Goal: Information Seeking & Learning: Find specific fact

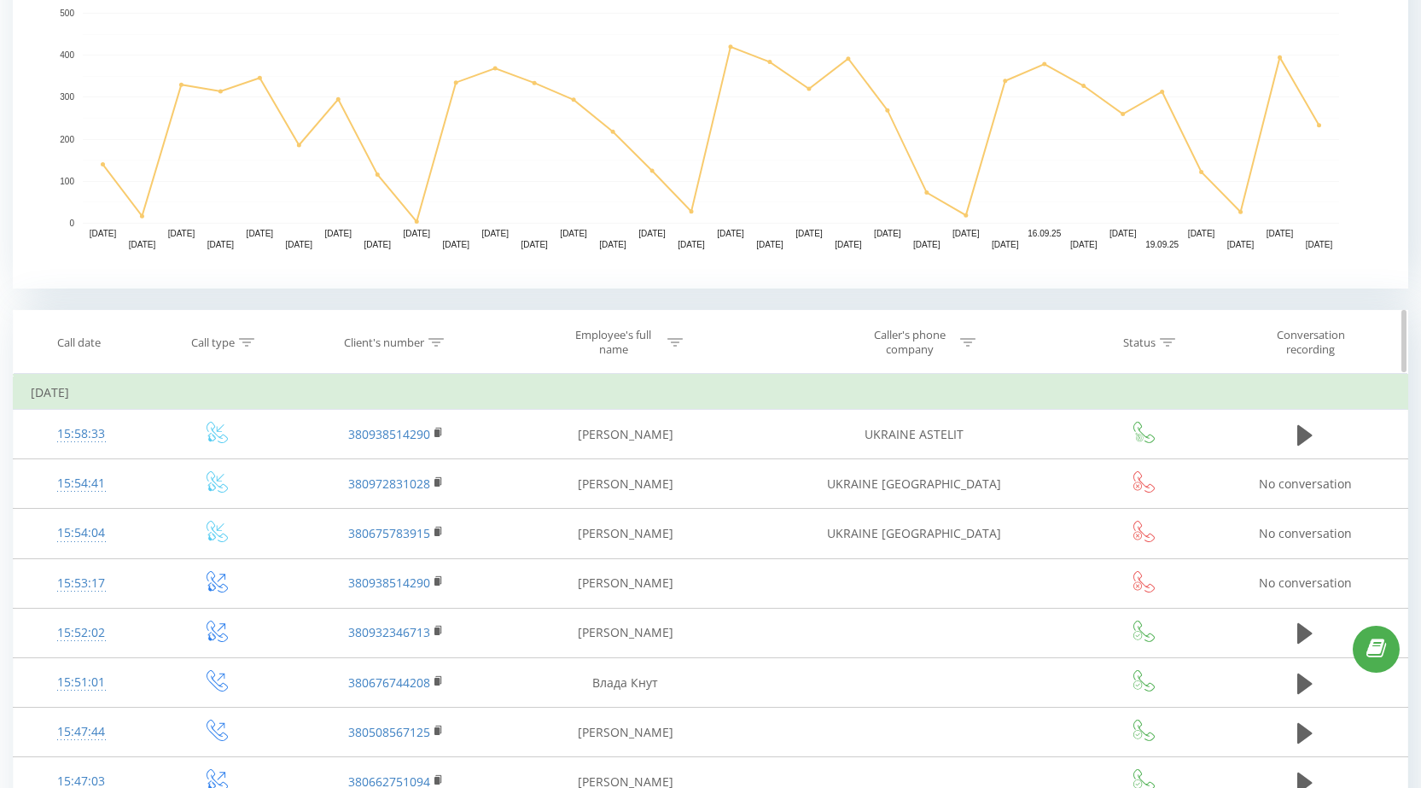
click at [437, 339] on icon at bounding box center [435, 342] width 15 height 9
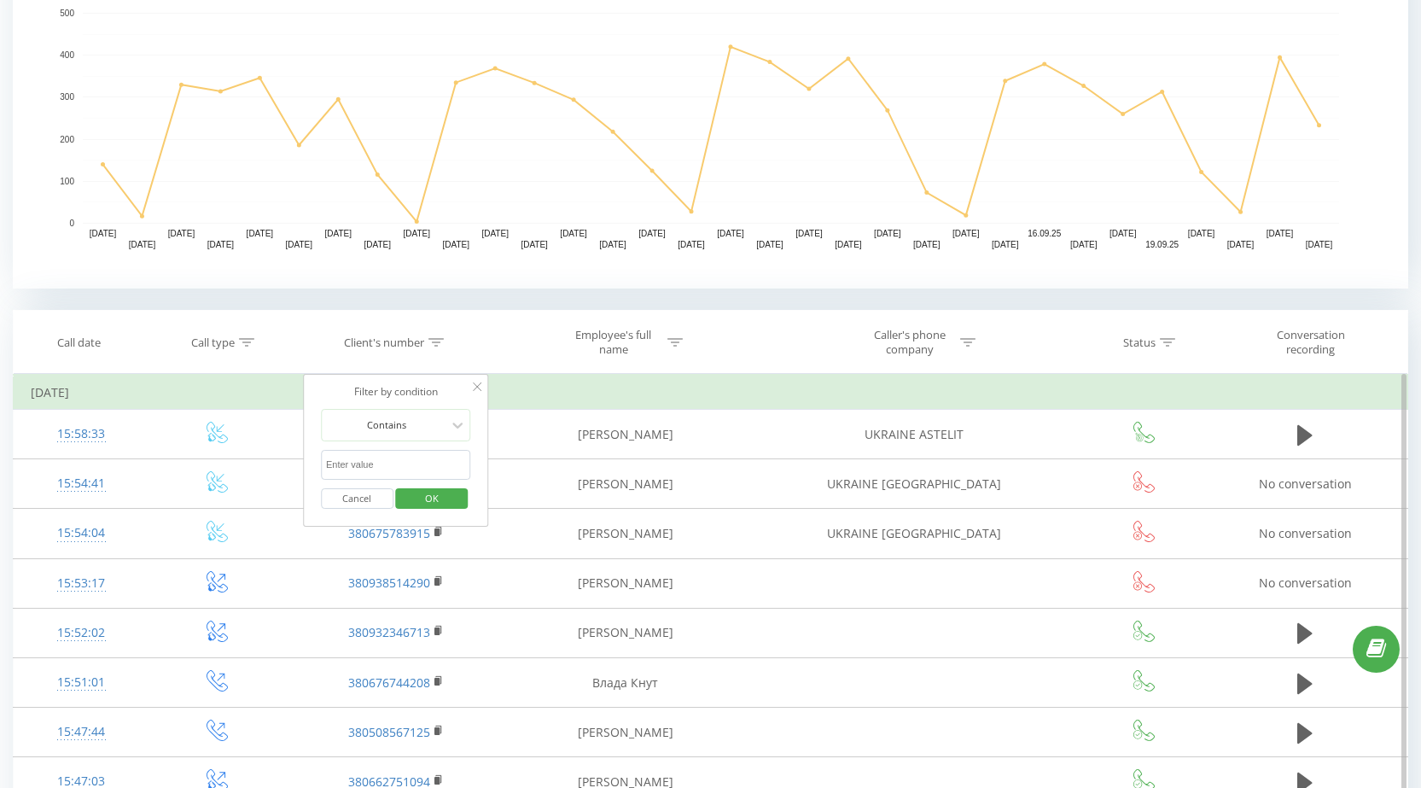
drag, startPoint x: 390, startPoint y: 463, endPoint x: 400, endPoint y: 468, distance: 11.5
click at [390, 463] on input "text" at bounding box center [396, 465] width 150 height 30
paste input "380666134562"
type input "380666134562"
click at [437, 487] on span "OK" at bounding box center [432, 498] width 48 height 26
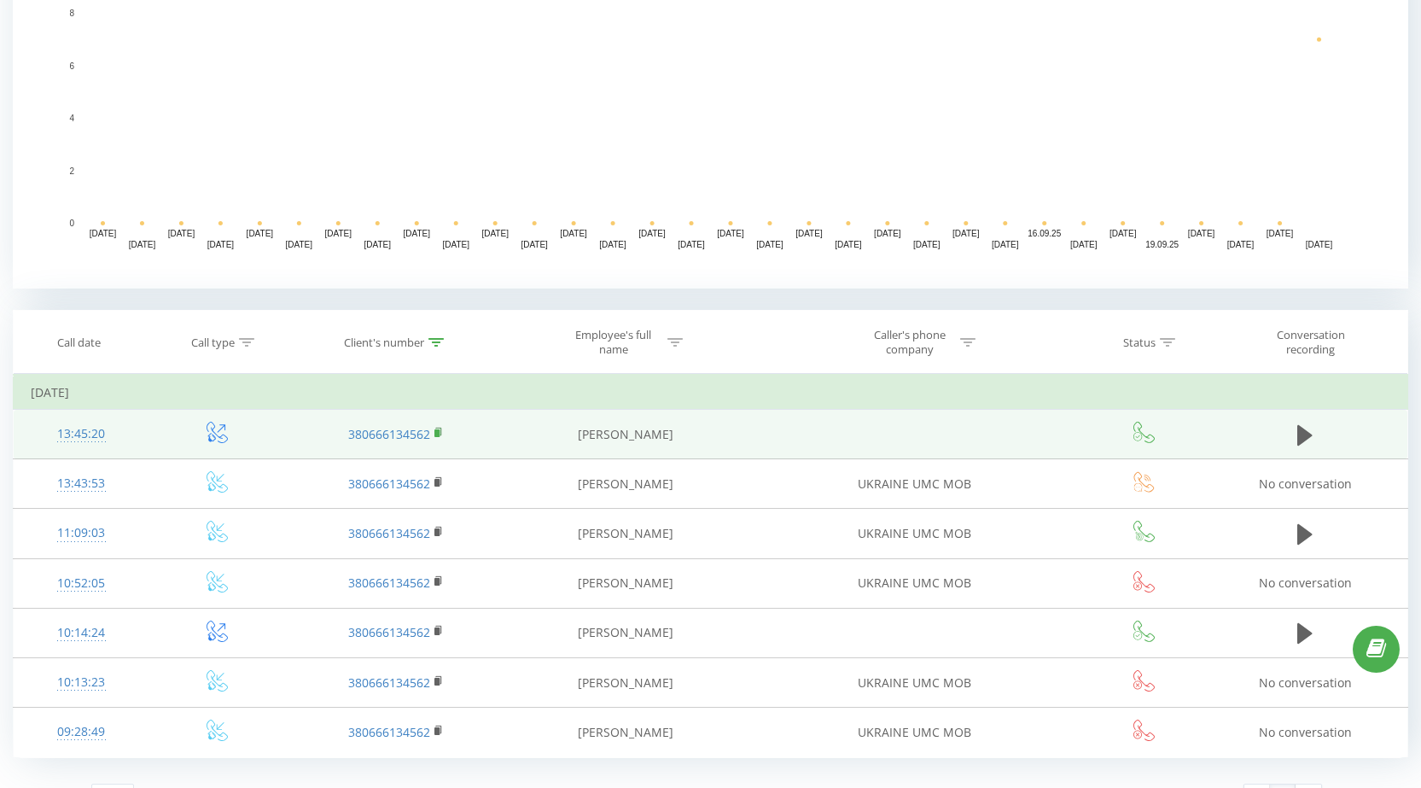
click at [435, 430] on rect at bounding box center [436, 433] width 5 height 8
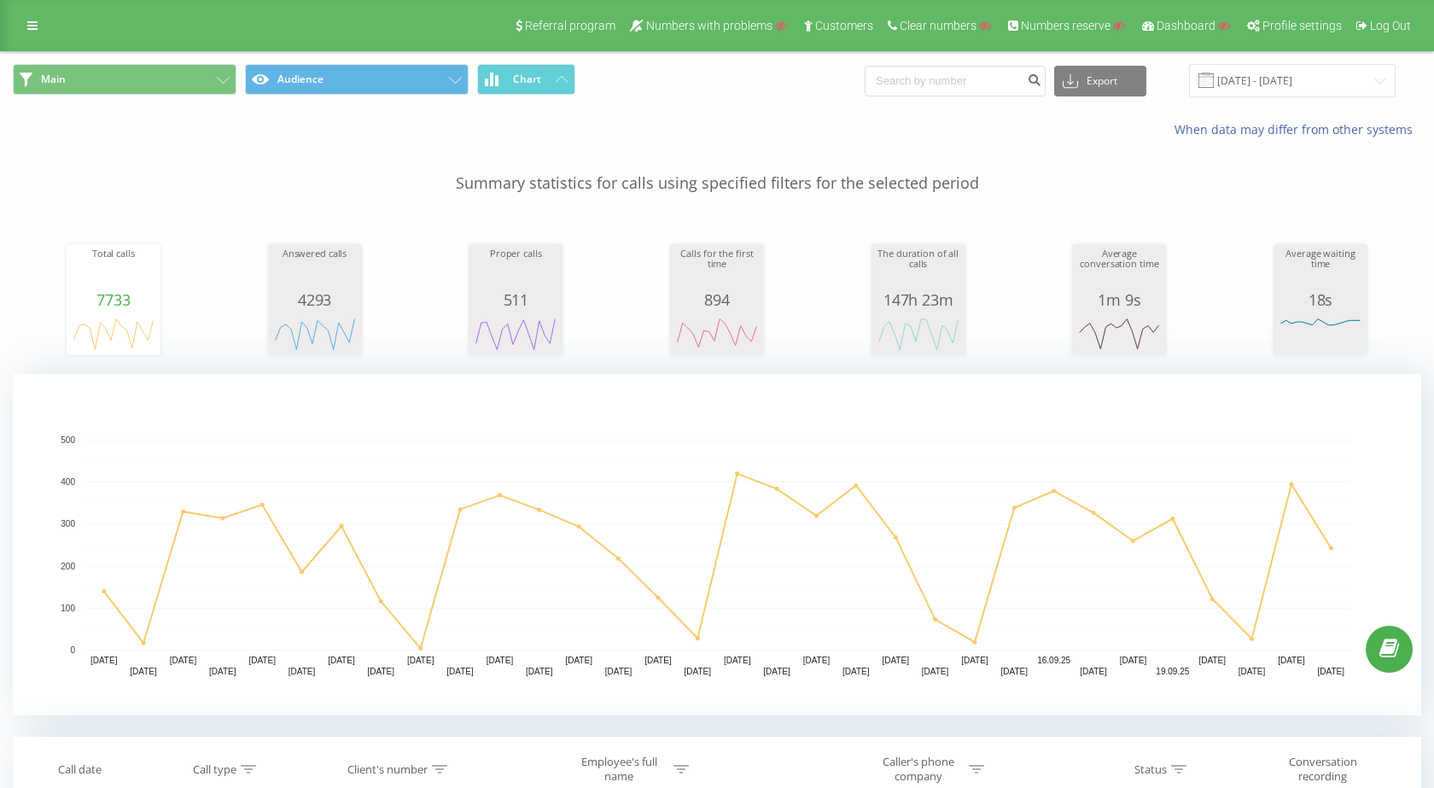
click at [159, 356] on div "Total calls 7733 date totalCalls 23.08.25 140 25.08.25 330 27.08.25 346 29.08.2…" at bounding box center [717, 283] width 1408 height 147
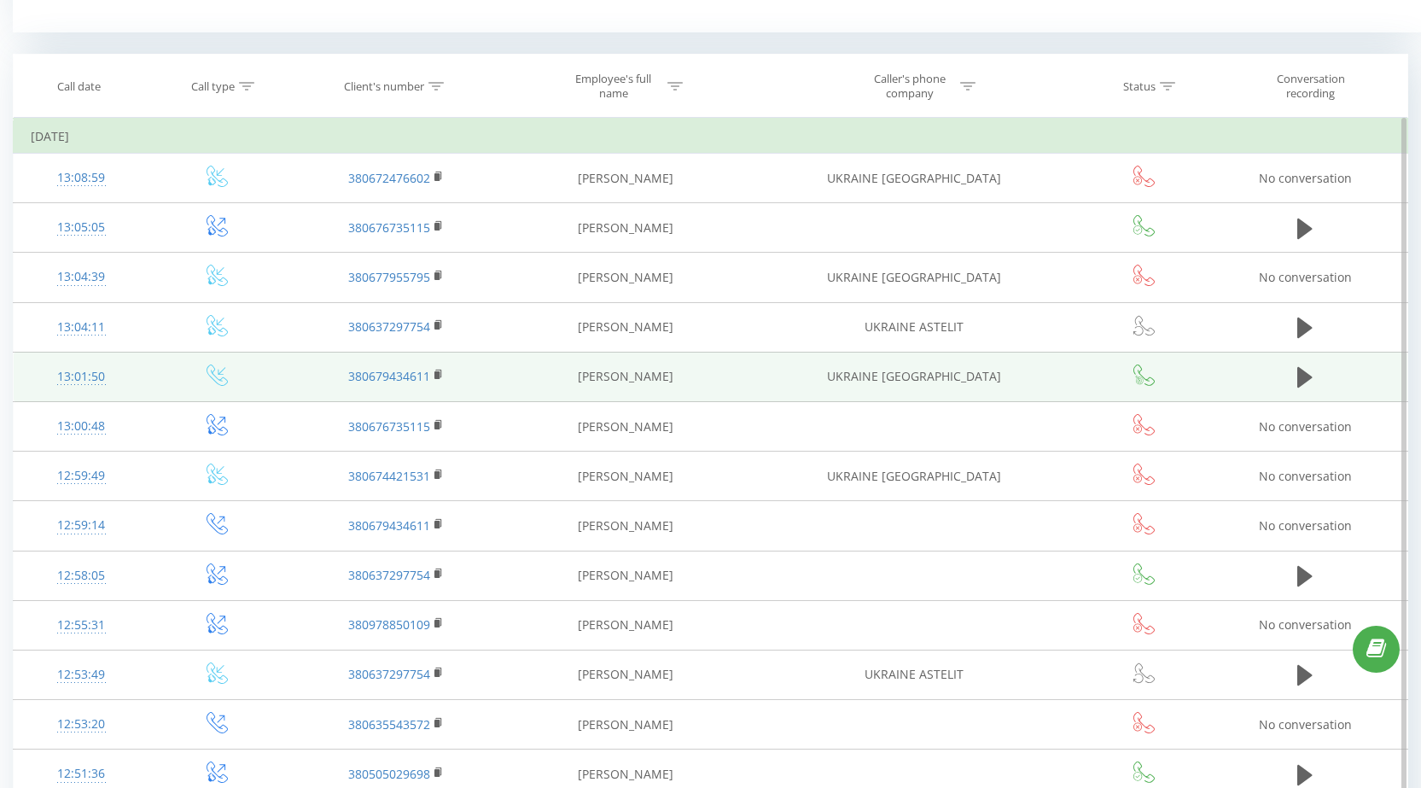
scroll to position [3050, 0]
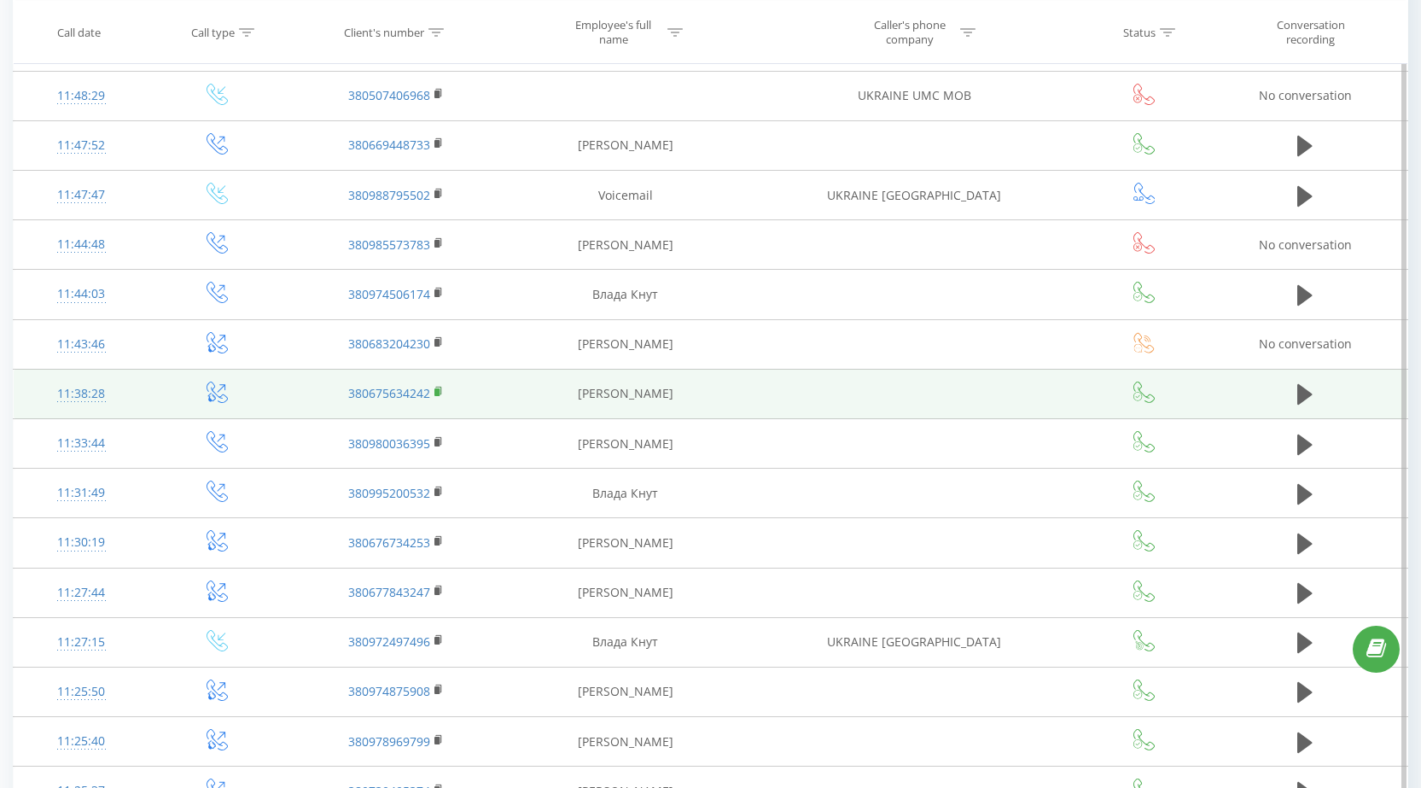
click at [439, 394] on rect at bounding box center [436, 392] width 5 height 8
click at [440, 390] on rect at bounding box center [436, 392] width 5 height 8
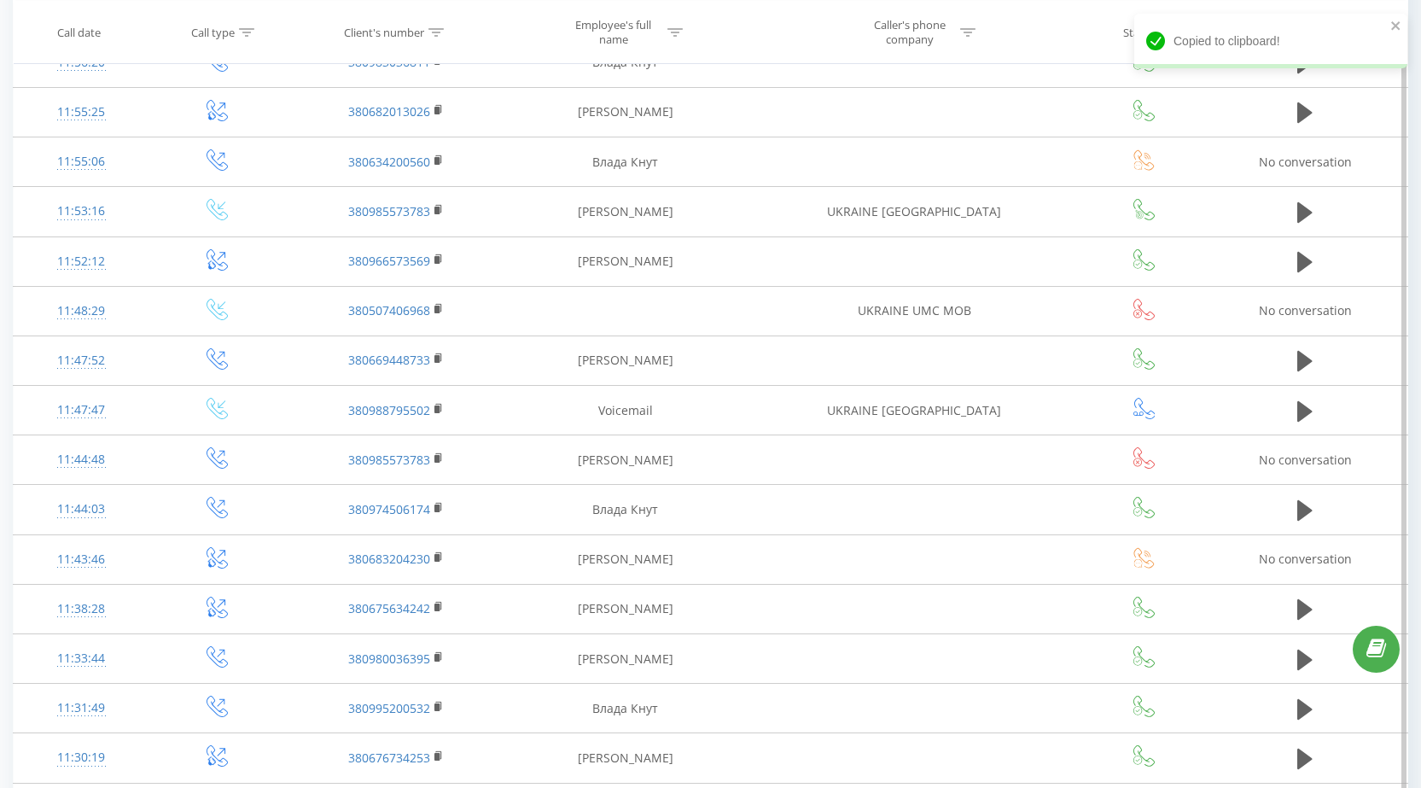
scroll to position [2538, 0]
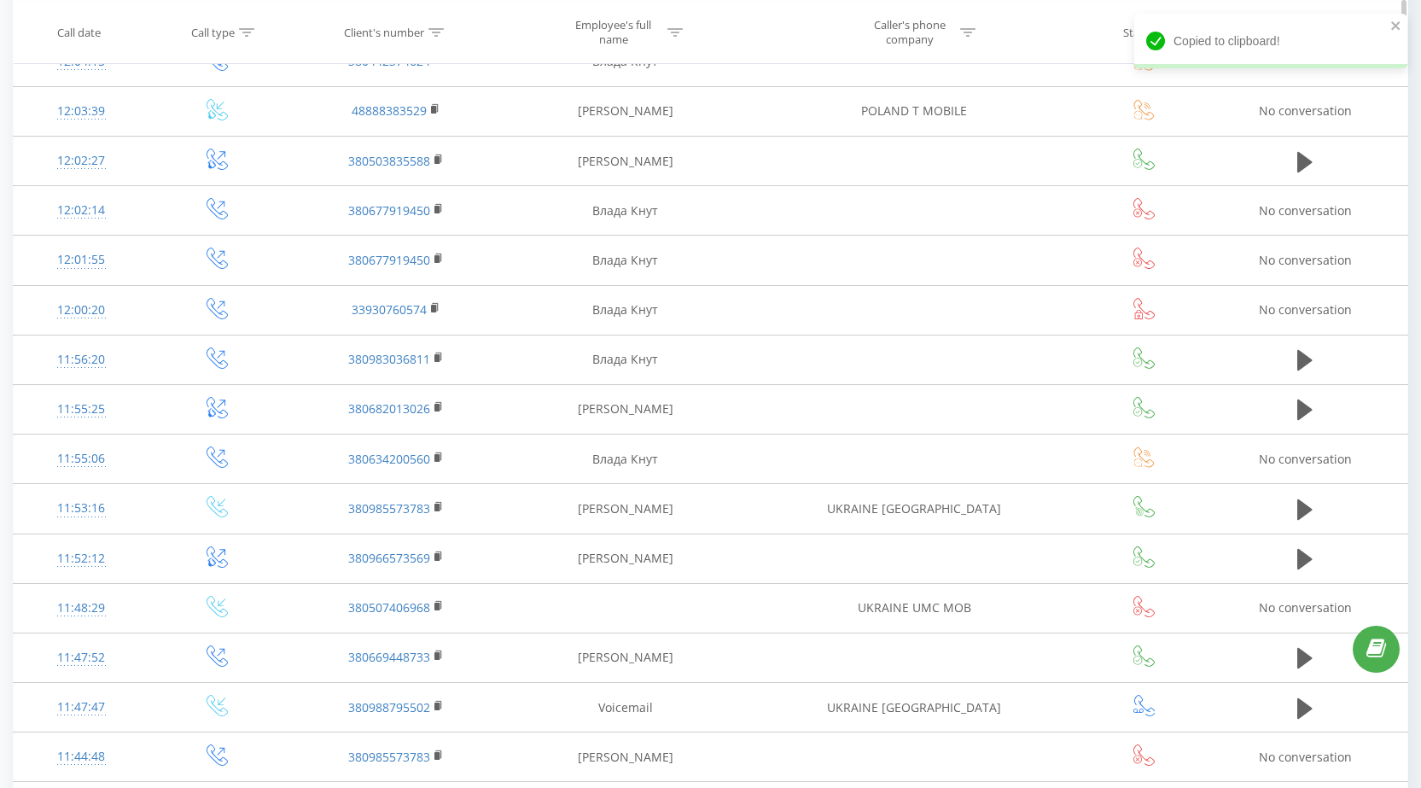
click at [439, 37] on div at bounding box center [435, 32] width 15 height 15
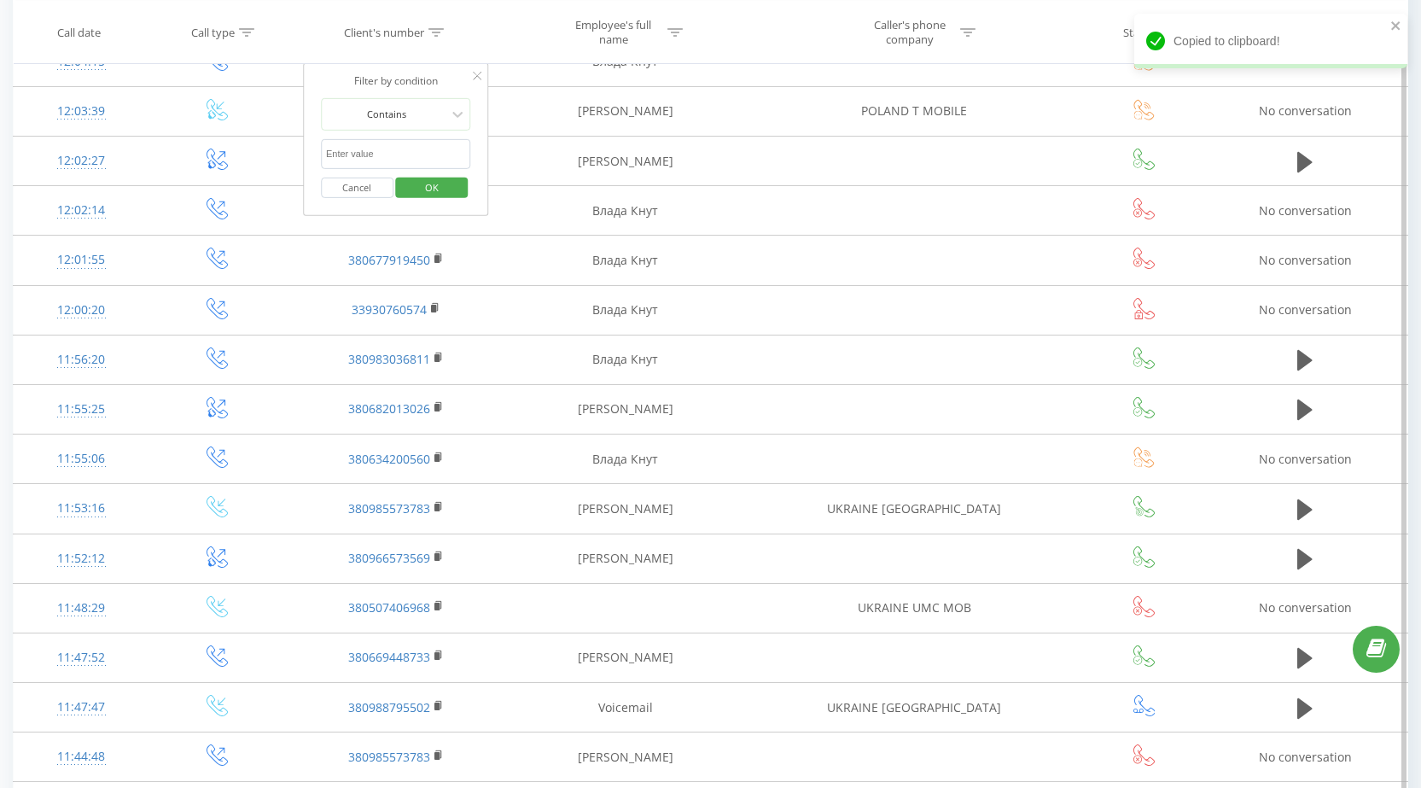
click at [399, 160] on input "text" at bounding box center [396, 154] width 150 height 30
paste input "380675634242"
type input "380675634242"
click at [424, 182] on span "OK" at bounding box center [432, 186] width 48 height 26
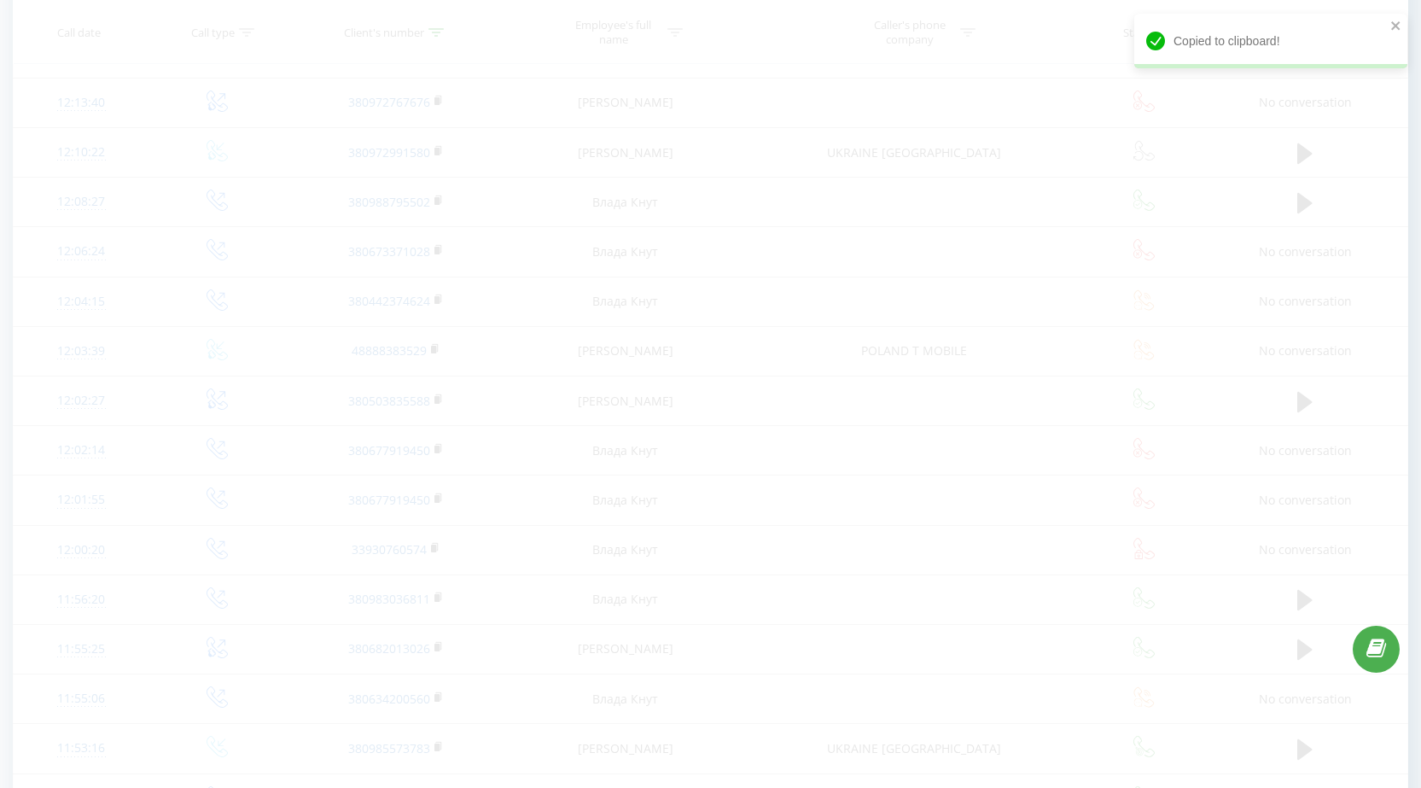
scroll to position [2538, 0]
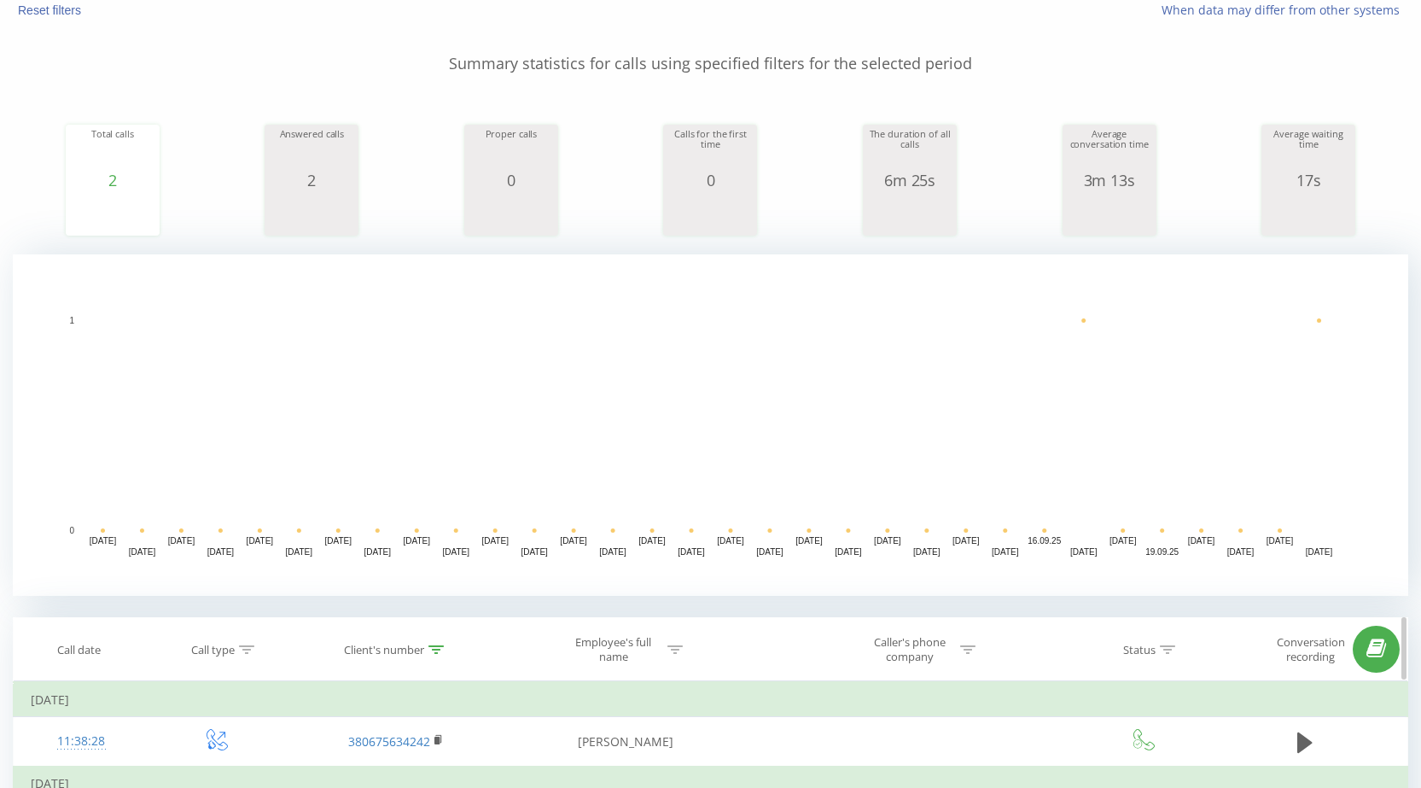
scroll to position [461, 0]
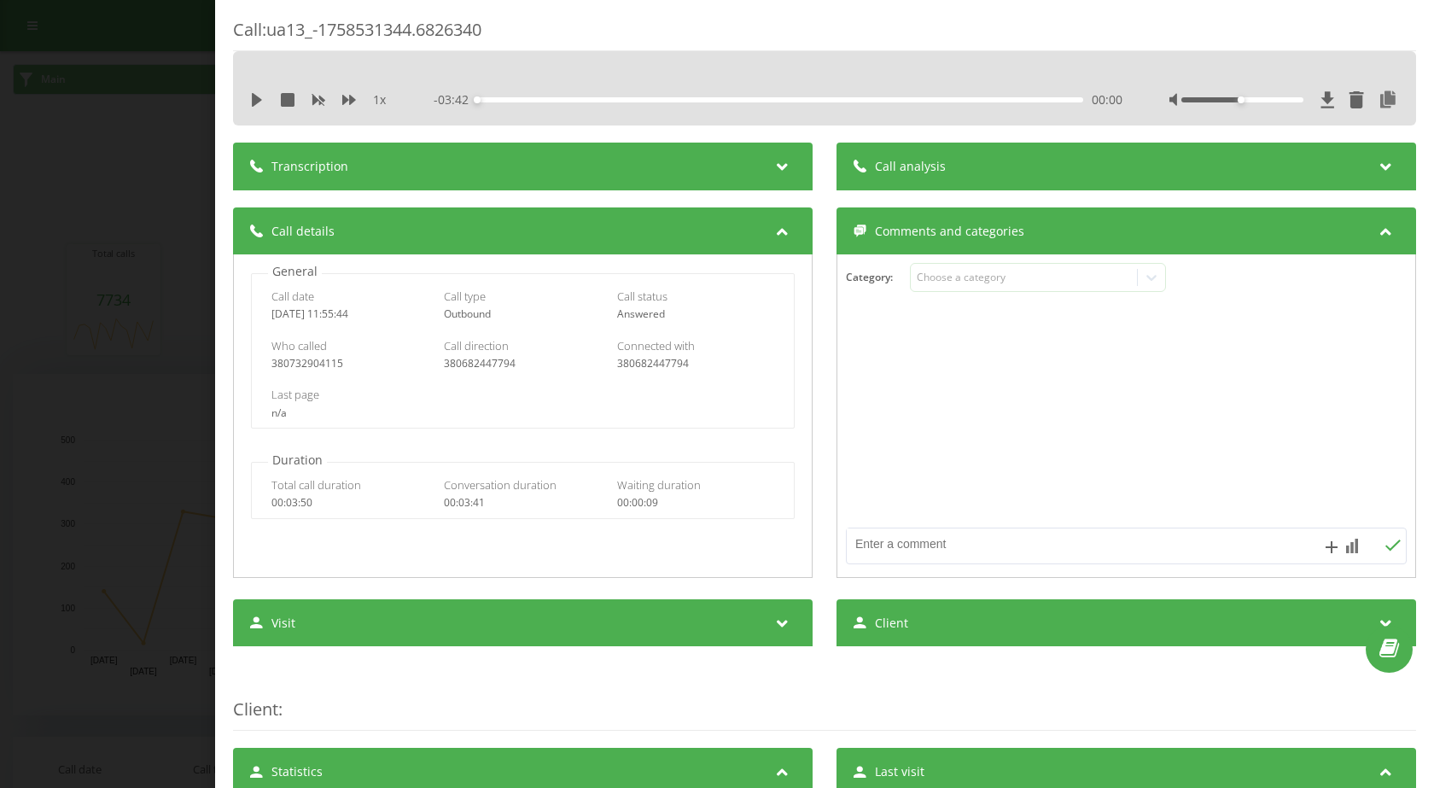
click at [497, 362] on div "380682447794" at bounding box center [523, 364] width 158 height 12
drag, startPoint x: 497, startPoint y: 362, endPoint x: 311, endPoint y: 376, distance: 186.6
click at [496, 362] on div "380682447794" at bounding box center [523, 364] width 158 height 12
copy div "380682447794"
drag, startPoint x: 178, startPoint y: 380, endPoint x: 189, endPoint y: 387, distance: 13.0
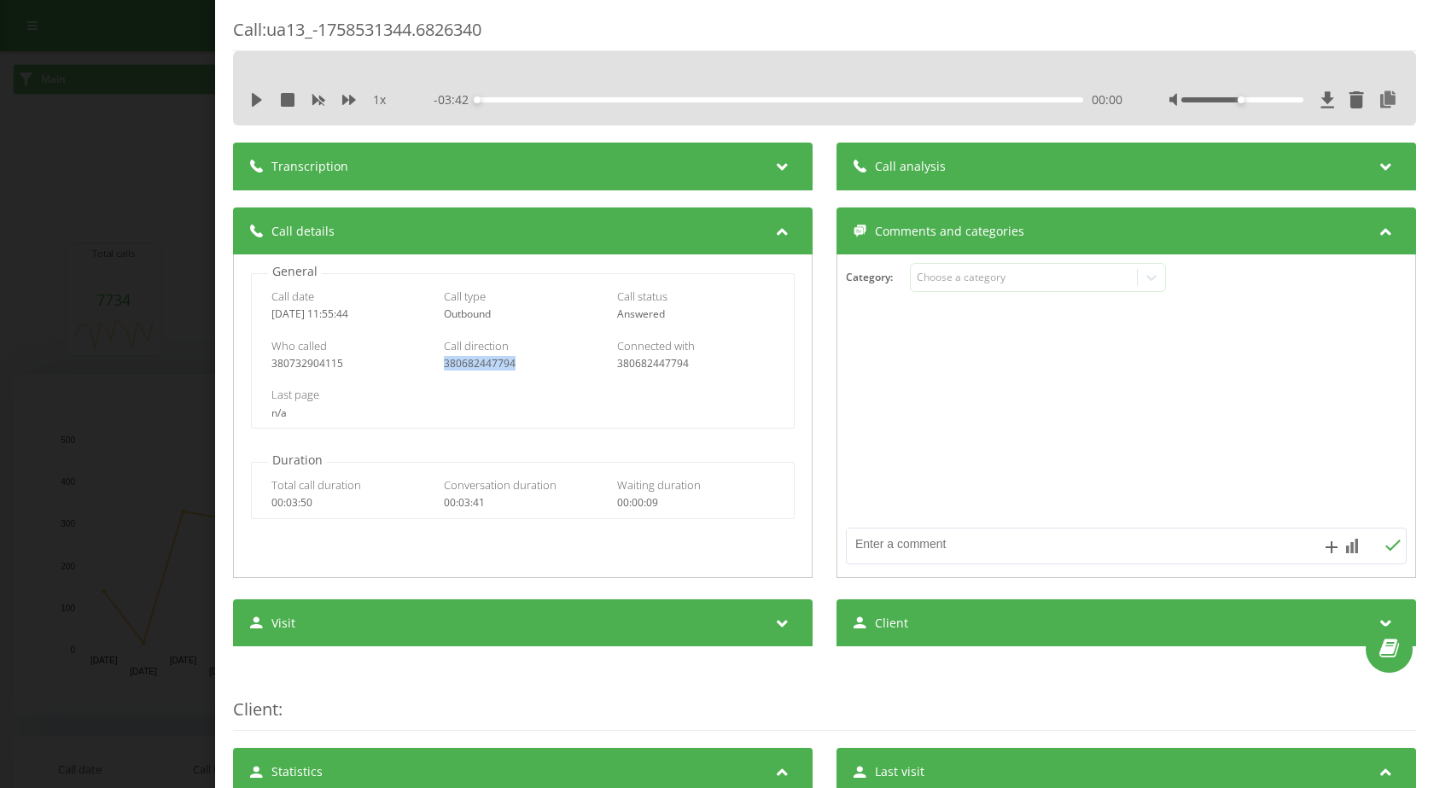
click at [178, 380] on div "Call : ua13_-1758531344.6826340 1 x - 03:42 00:00 00:00 Transcription For AI an…" at bounding box center [717, 394] width 1434 height 788
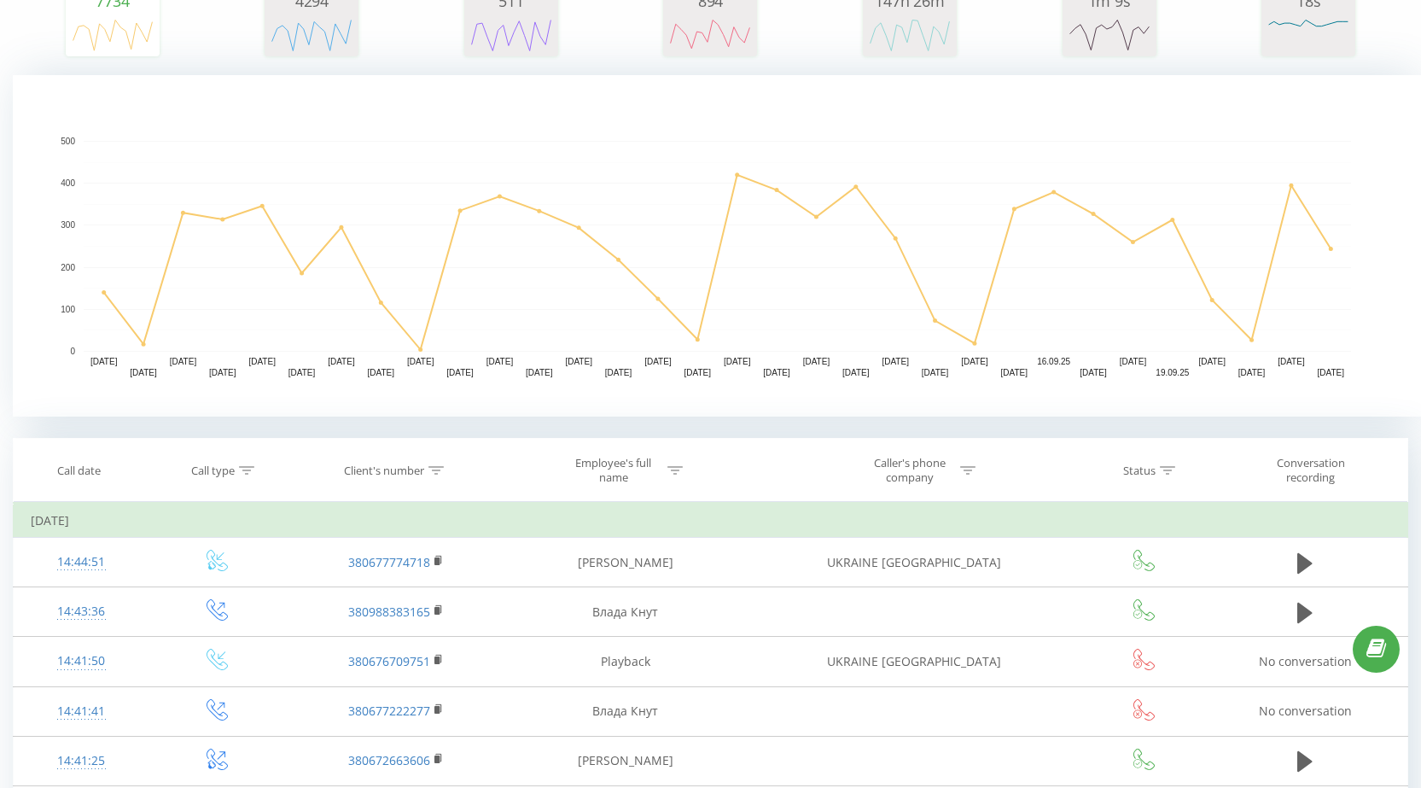
scroll to position [341, 0]
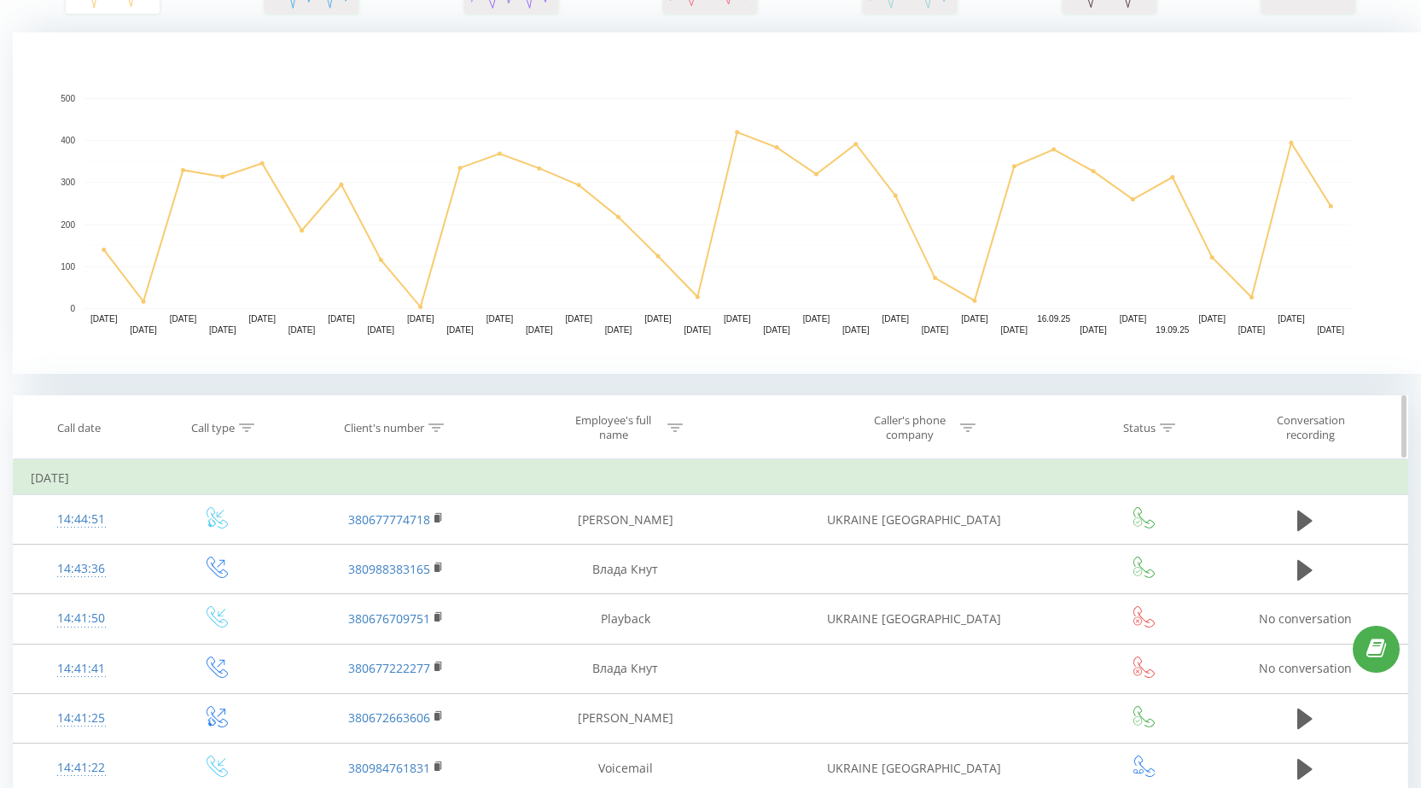
click at [436, 425] on icon at bounding box center [435, 427] width 15 height 9
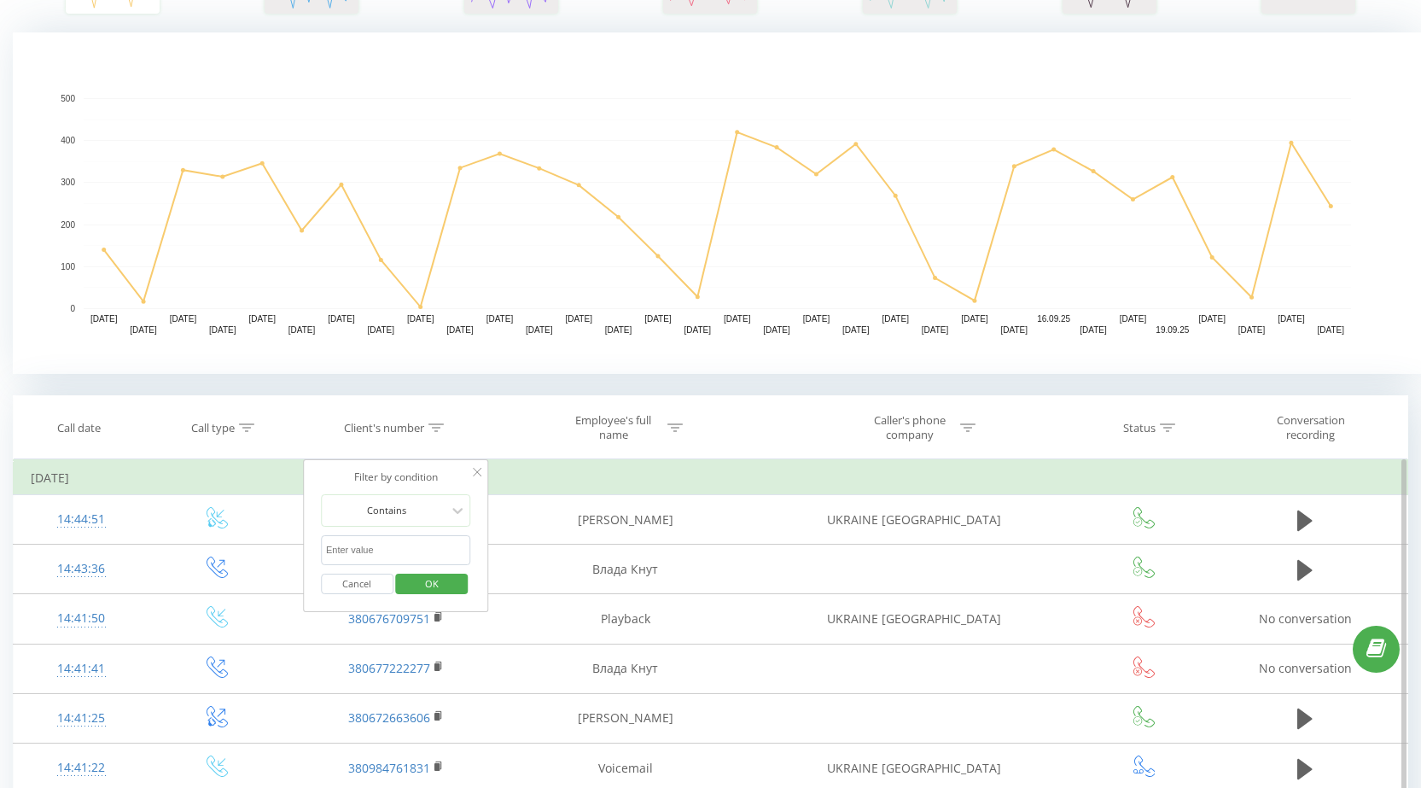
click at [406, 541] on input "text" at bounding box center [396, 550] width 150 height 30
paste input "380682447794"
type input "380682447794"
click at [426, 585] on span "OK" at bounding box center [432, 583] width 48 height 26
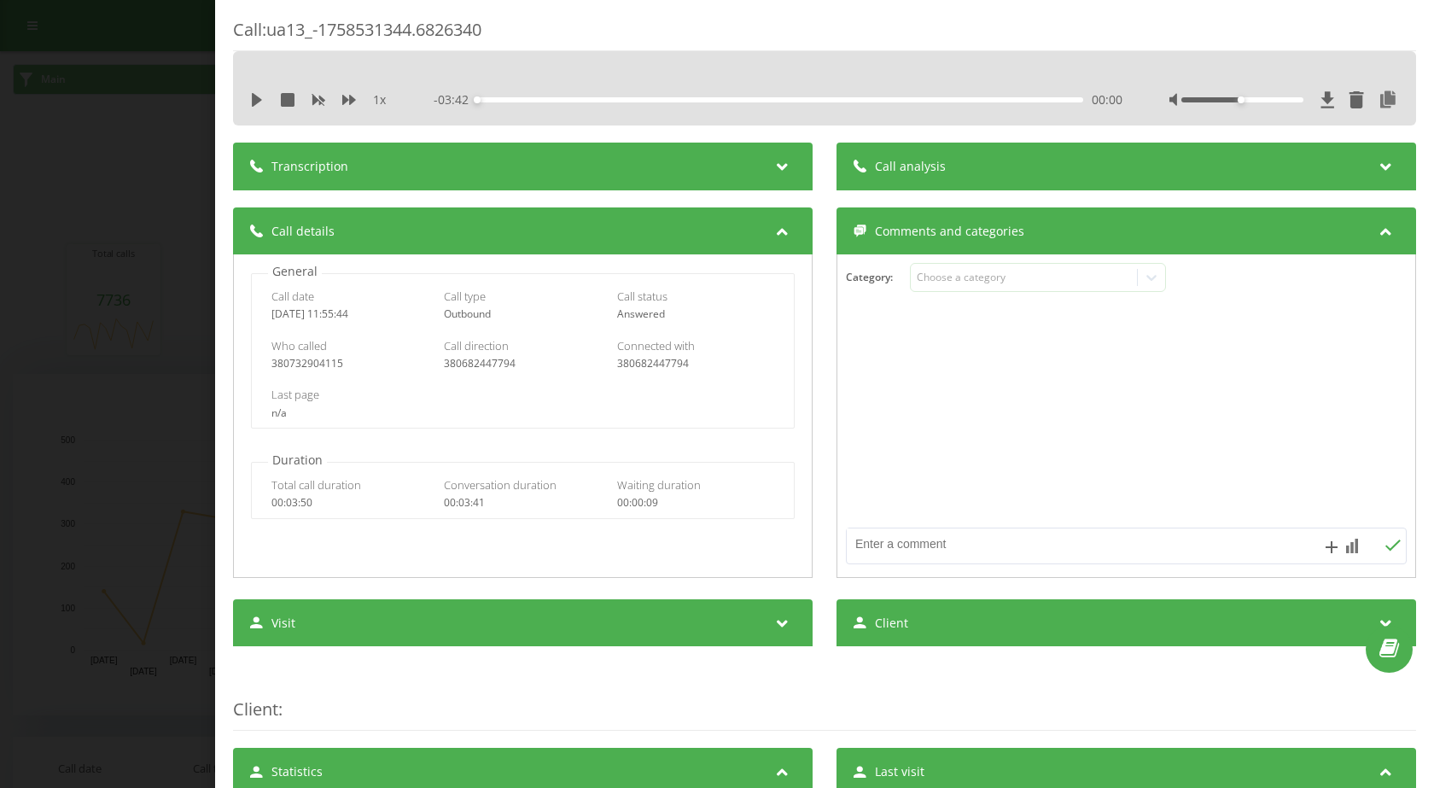
click at [417, 312] on div "Call date 2025-09-22 11:55:44 Call type Outbound Call status Answered" at bounding box center [523, 305] width 542 height 50
click at [108, 201] on div "Call : ua13_-1758531344.6826340 1 x - 03:42 00:00 00:00 Transcription For AI an…" at bounding box center [717, 394] width 1434 height 788
drag, startPoint x: 269, startPoint y: 315, endPoint x: 1014, endPoint y: 31, distance: 797.5
click at [419, 313] on div "Call date 2025-09-23 11:38:28 Call type Outgoing intercepted Call status Answer…" at bounding box center [523, 305] width 542 height 50
copy div "2025-09-23 11:38:28"
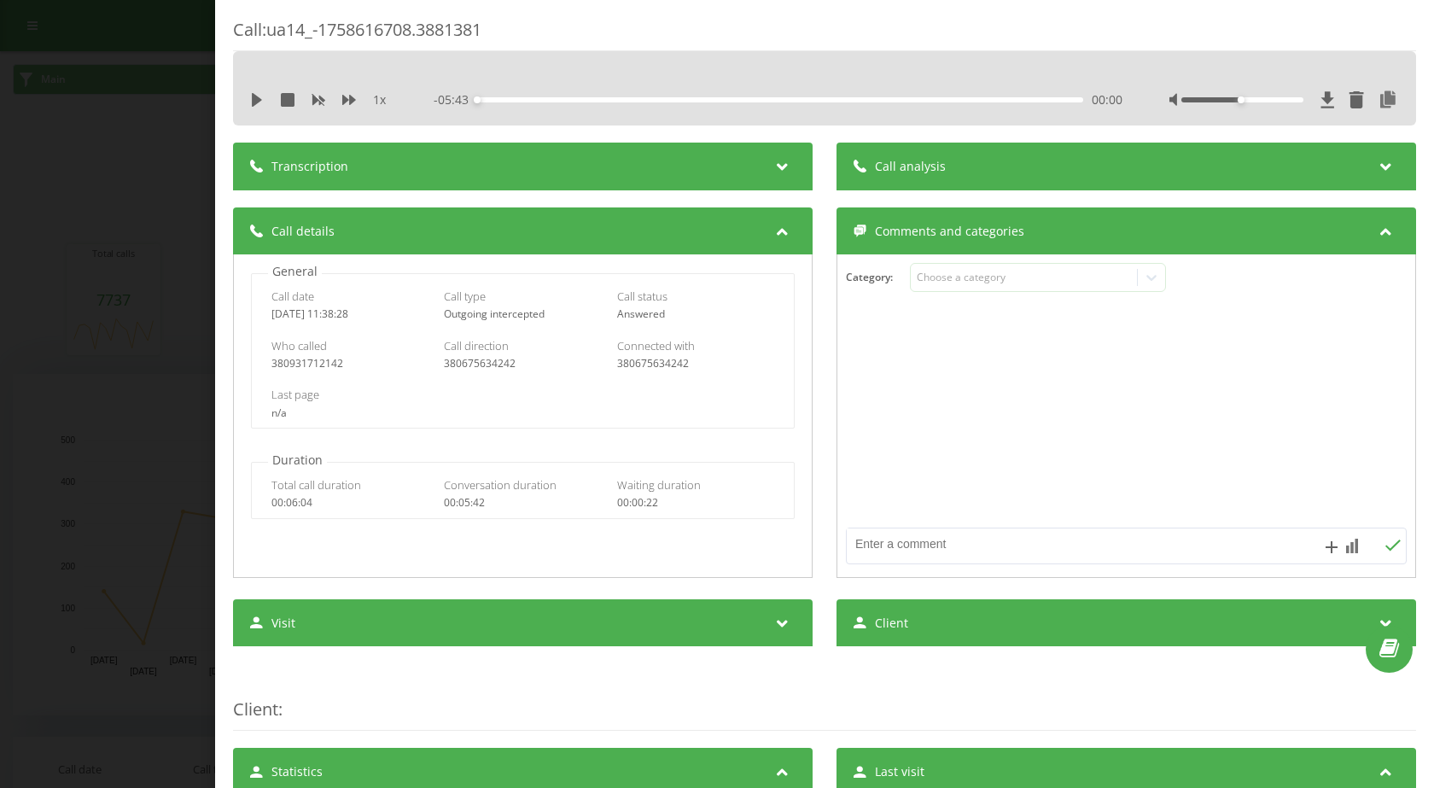
click at [444, 358] on div "380675634242" at bounding box center [523, 364] width 158 height 12
copy div "380675634242"
drag, startPoint x: 273, startPoint y: 29, endPoint x: 540, endPoint y: 13, distance: 267.6
click at [540, 13] on div "Call : ua14_-1758616708.3881381 1 x - 05:43 00:00 00:00 Transcription For AI an…" at bounding box center [824, 394] width 1219 height 788
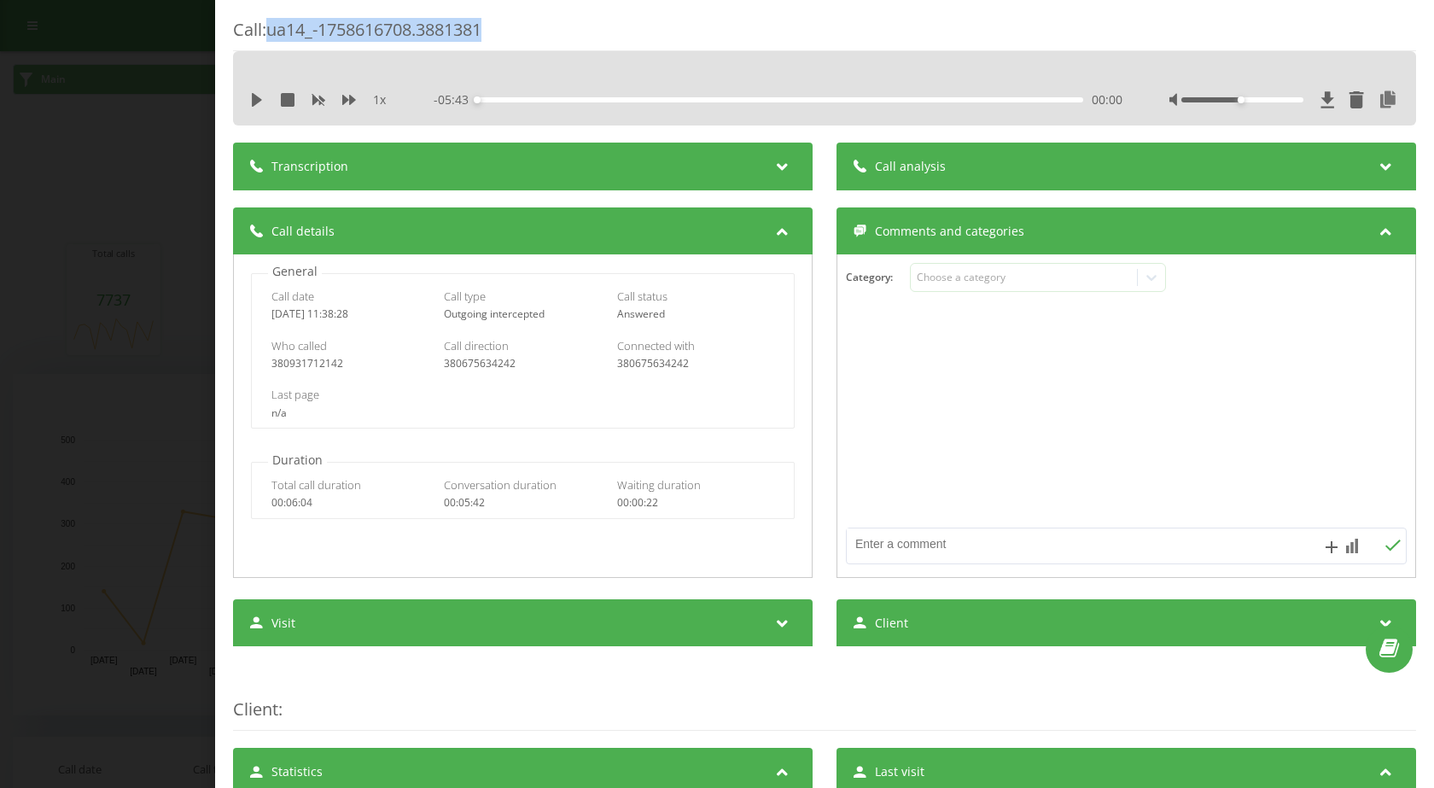
copy div "ua14_-1758616708.3881381"
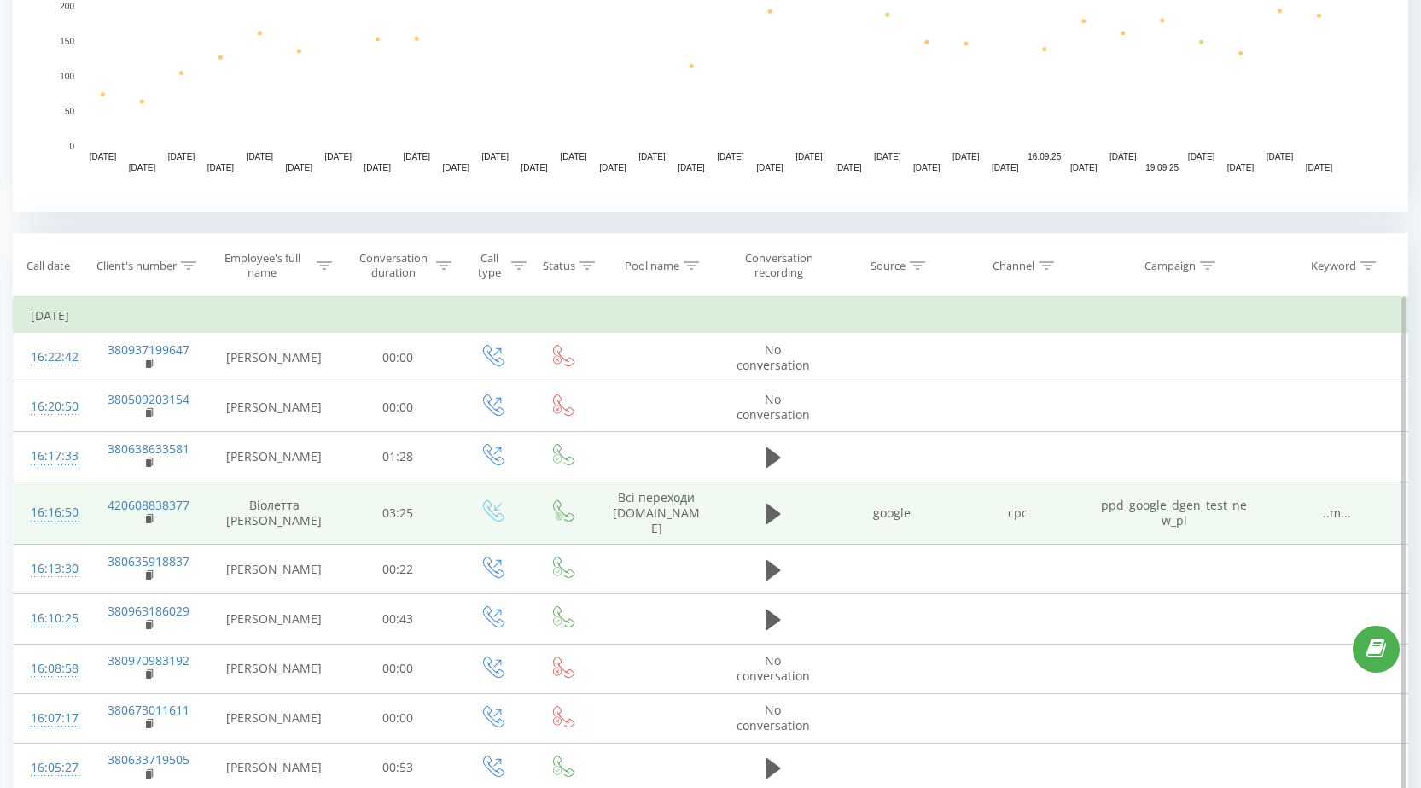
scroll to position [683, 0]
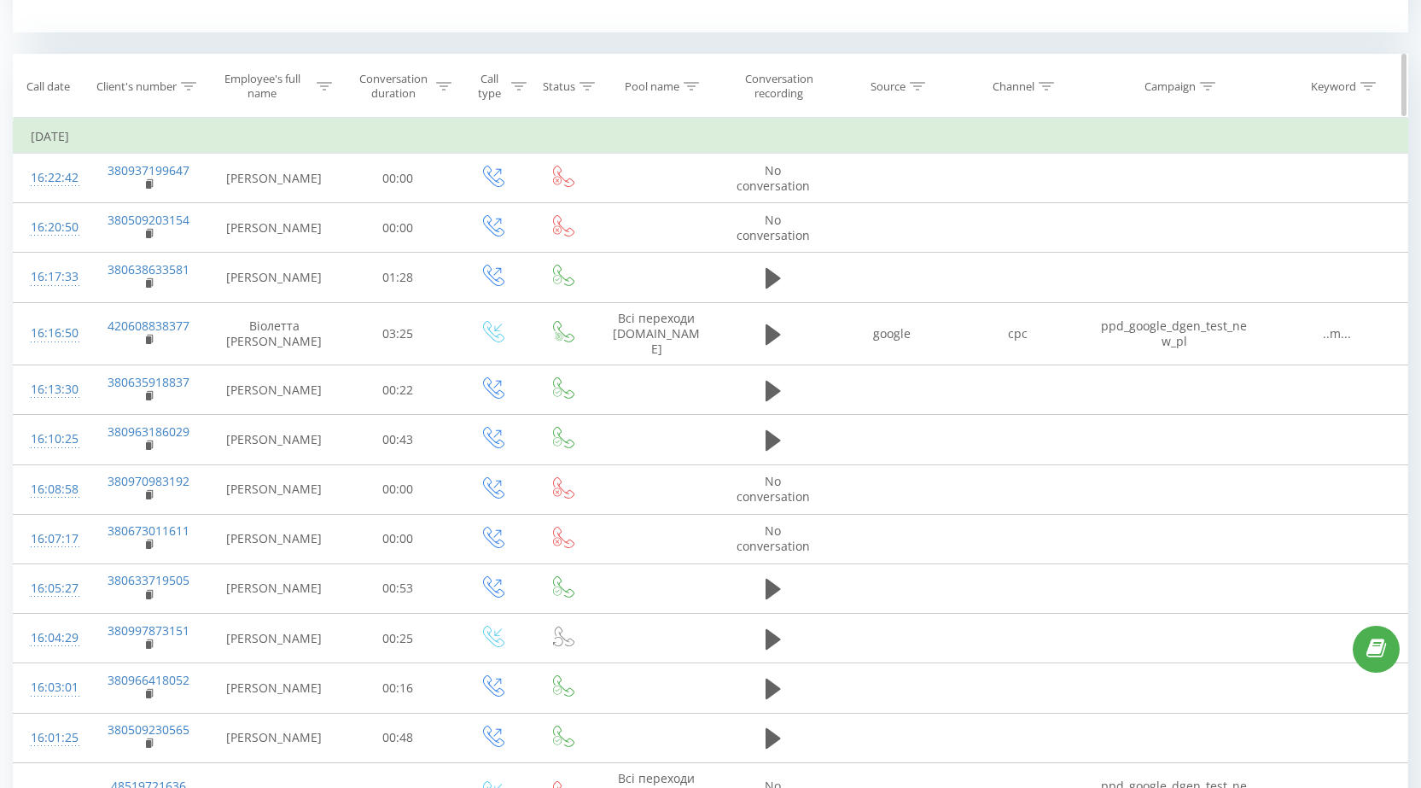
click at [326, 93] on div at bounding box center [324, 86] width 15 height 15
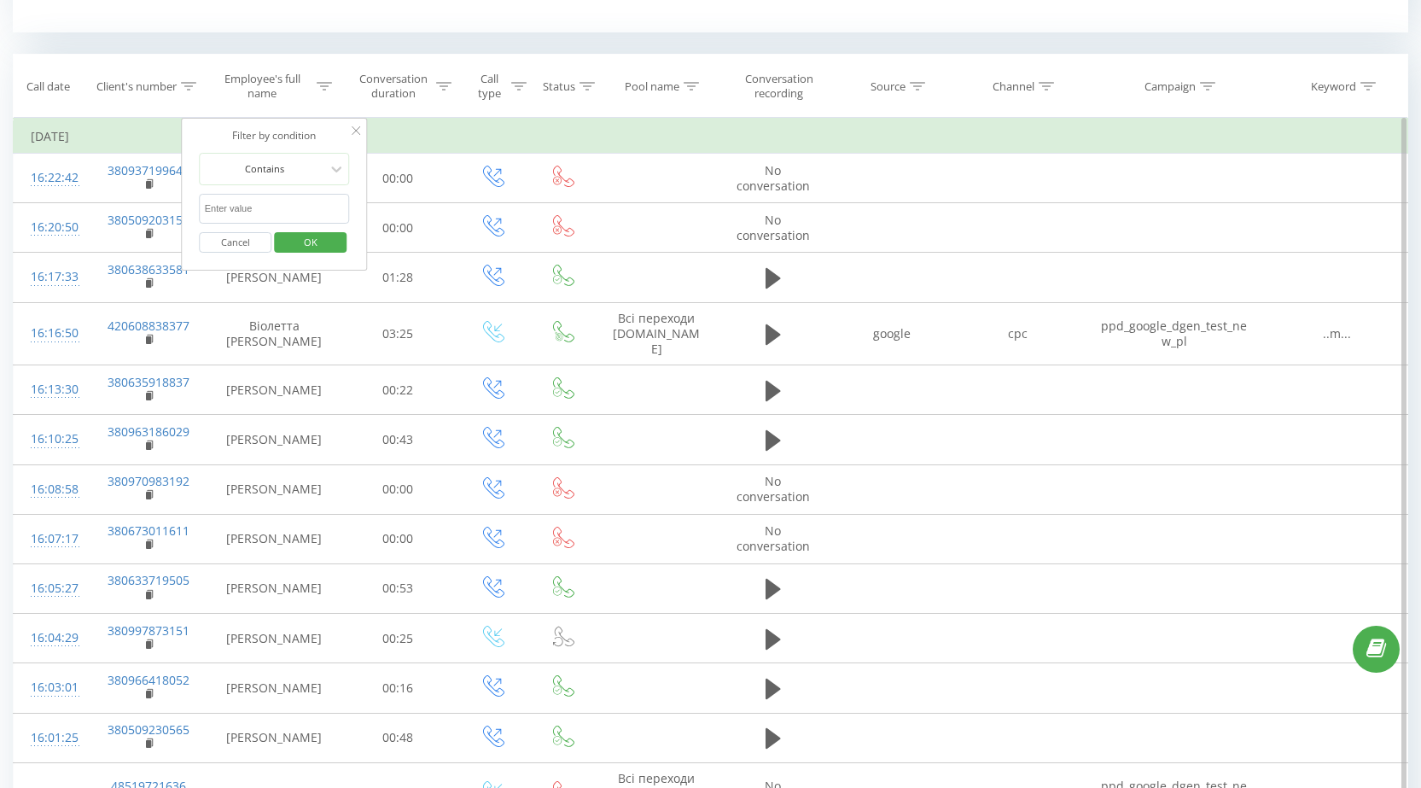
paste input "Customer support Poland"
drag, startPoint x: 288, startPoint y: 208, endPoint x: 305, endPoint y: 217, distance: 19.1
click at [288, 207] on input "Customer support Poland" at bounding box center [275, 209] width 150 height 30
type input "Customer support Poland"
click at [356, 192] on div "Filter by condition Contains Customer support Poland Cancel OK" at bounding box center [275, 195] width 186 height 154
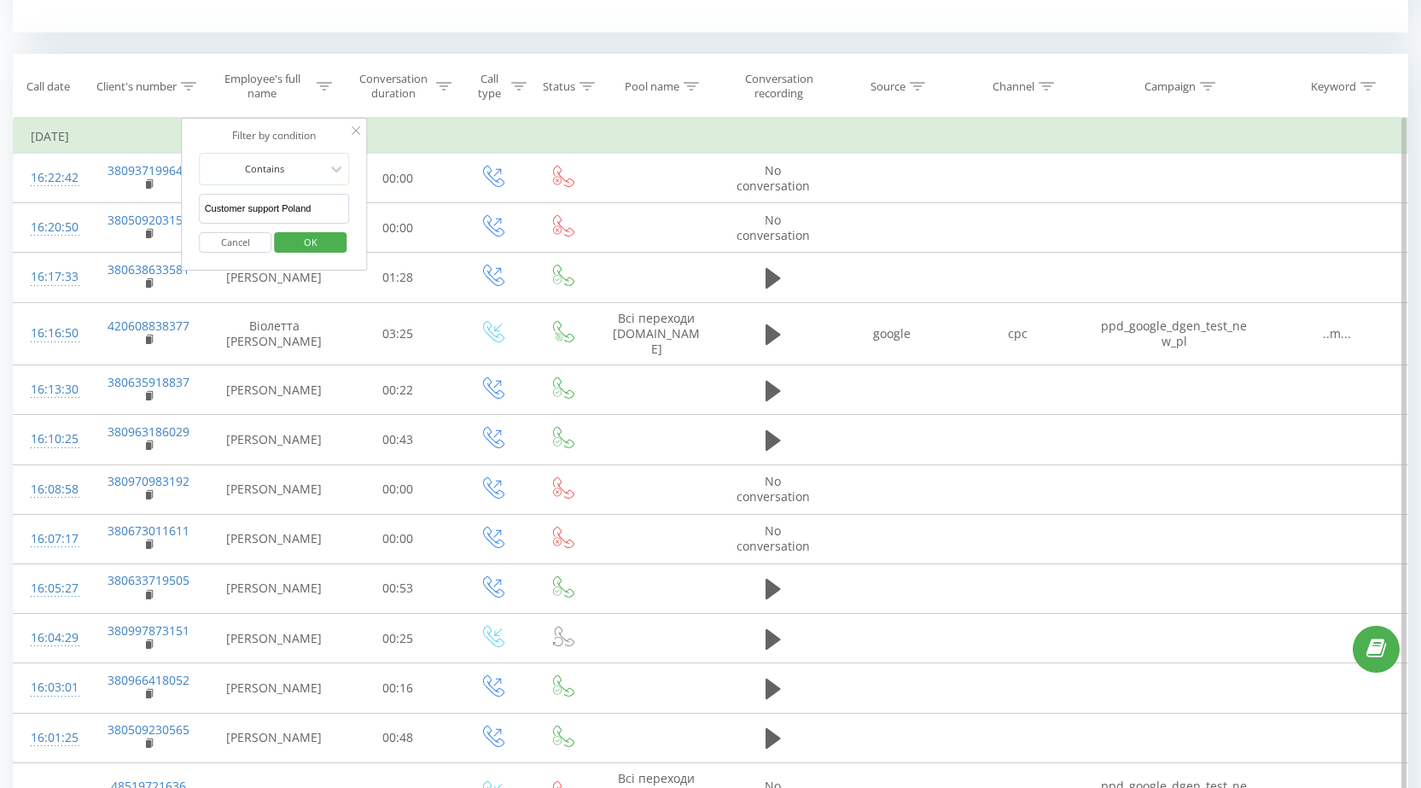
click at [326, 238] on span "OK" at bounding box center [311, 242] width 48 height 26
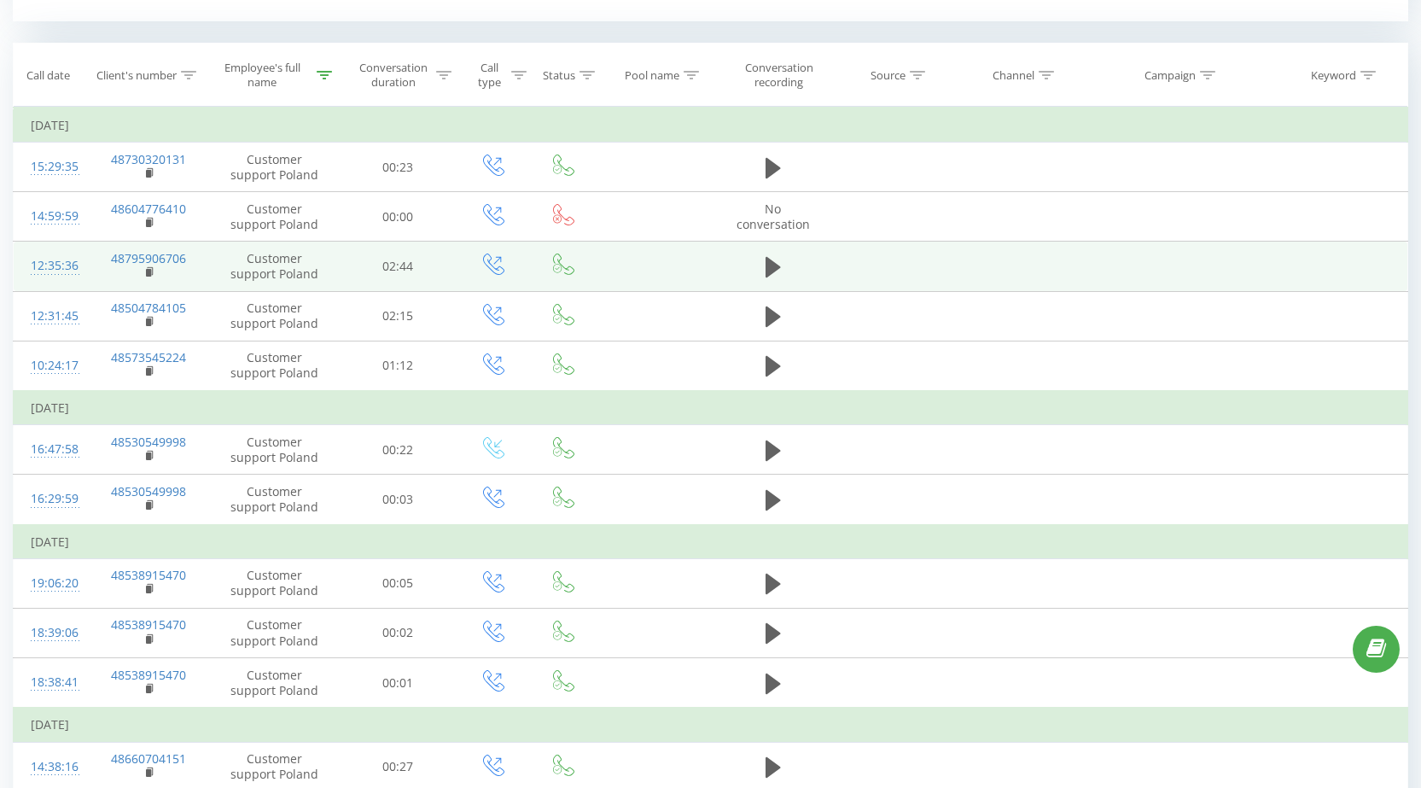
scroll to position [667, 0]
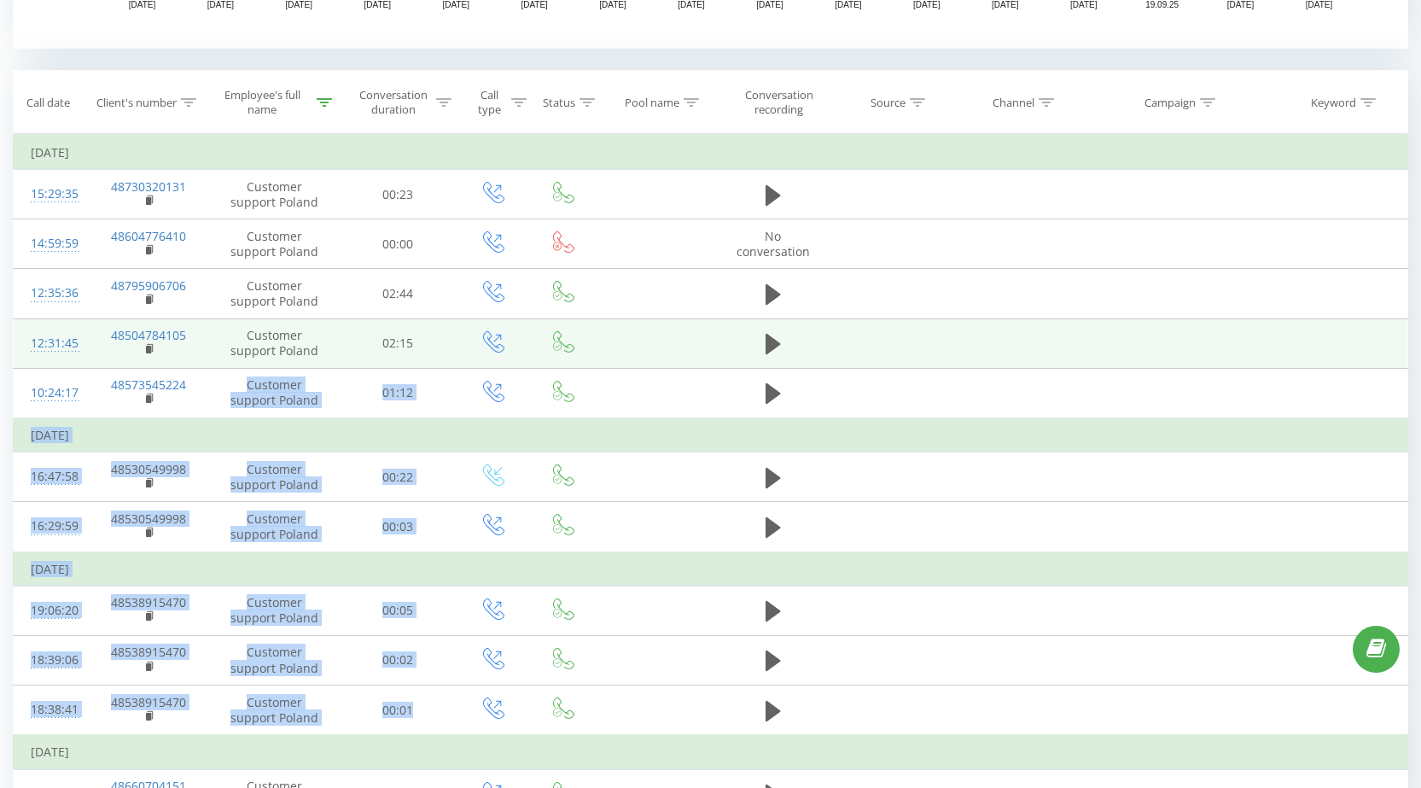
drag, startPoint x: 946, startPoint y: 725, endPoint x: 835, endPoint y: 644, distance: 137.4
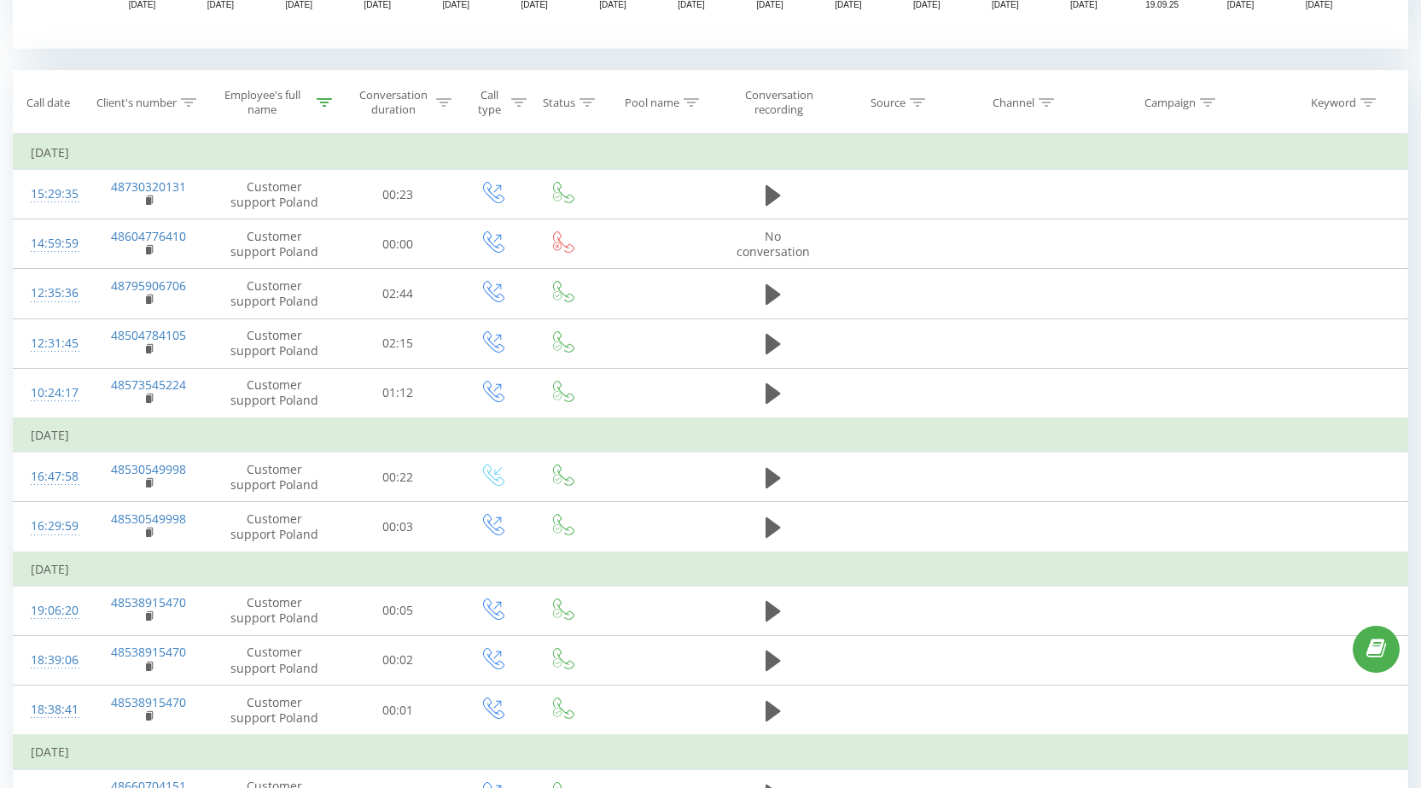
click at [1151, 739] on td "[DATE]" at bounding box center [711, 752] width 1395 height 34
